Goal: Transaction & Acquisition: Purchase product/service

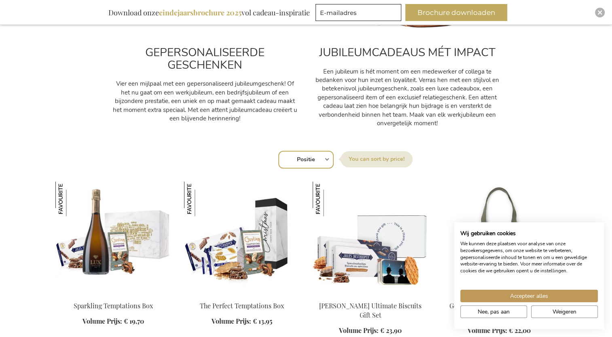
scroll to position [511, 0]
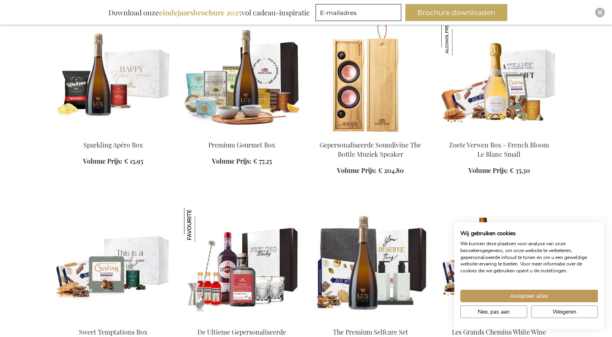
scroll to position [1367, 0]
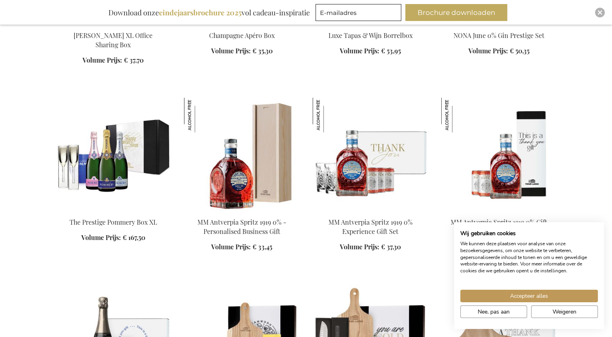
scroll to position [1950, 0]
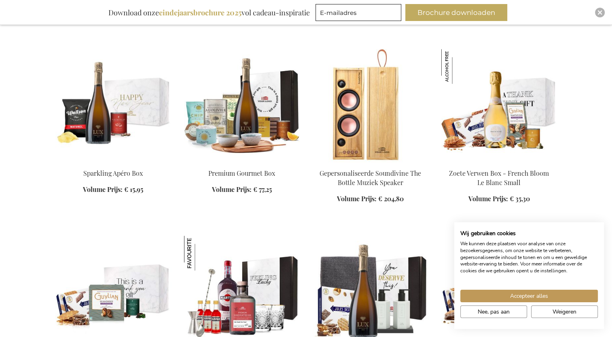
scroll to position [1322, 0]
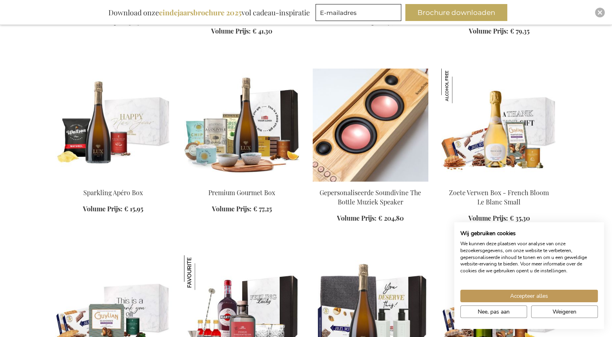
click at [374, 191] on div "In Winkelwagen" at bounding box center [371, 210] width 116 height 43
click at [353, 144] on img at bounding box center [371, 124] width 116 height 113
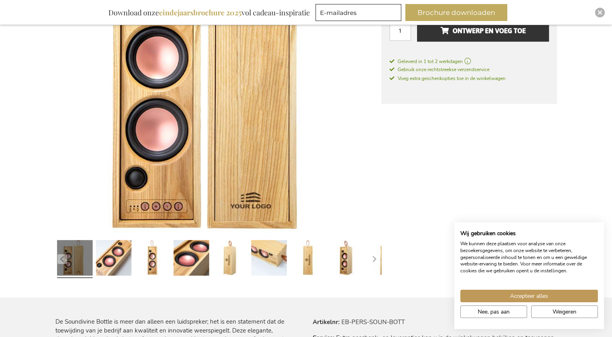
scroll to position [227, 0]
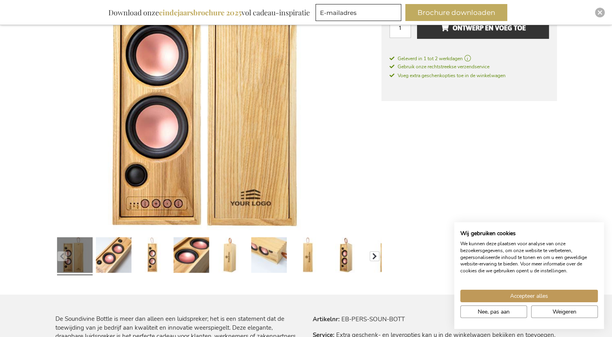
click at [377, 255] on button "button" at bounding box center [375, 257] width 10 height 10
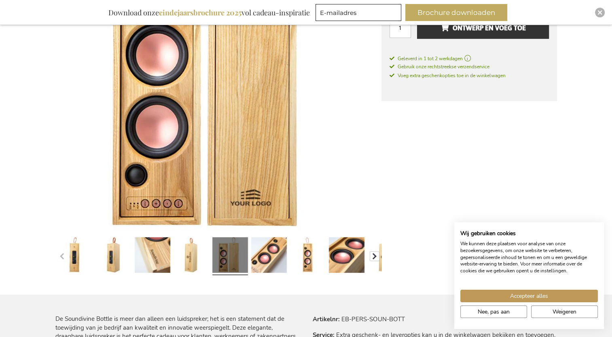
click at [377, 252] on button "button" at bounding box center [375, 257] width 10 height 10
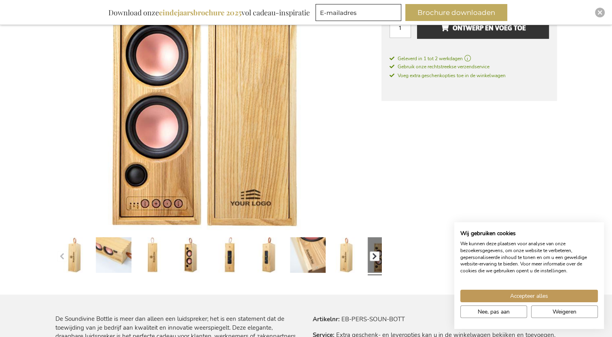
click at [373, 253] on button "button" at bounding box center [375, 257] width 10 height 10
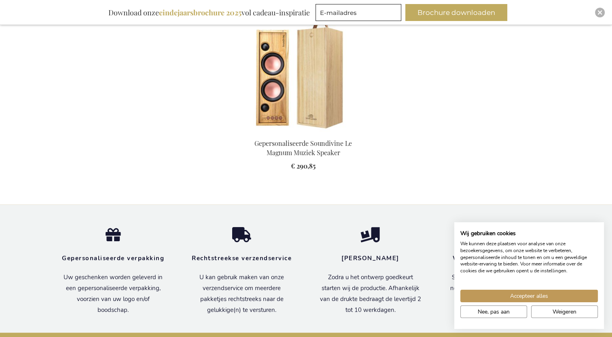
scroll to position [0, 0]
